Goal: Check status

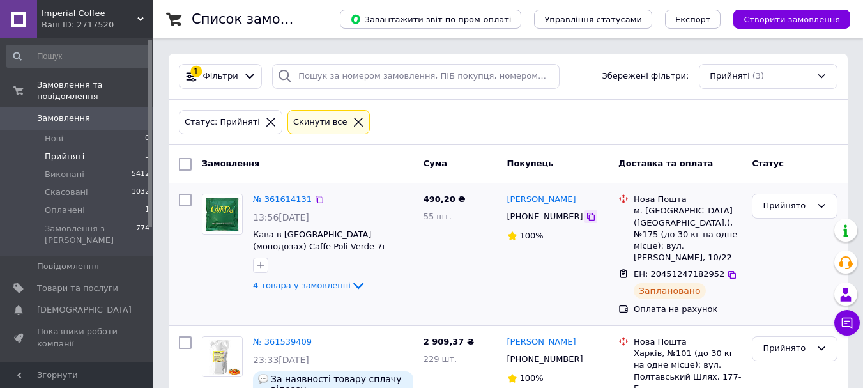
click at [586, 217] on icon at bounding box center [591, 217] width 10 height 10
